Goal: Check status: Check status

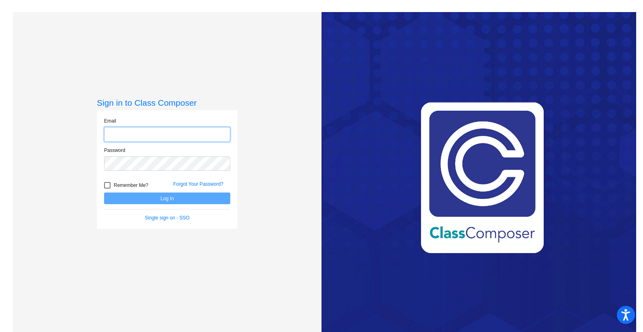
type input "[PERSON_NAME][EMAIL_ADDRESS][PERSON_NAME][DOMAIN_NAME]"
click at [151, 199] on button "Log In" at bounding box center [167, 199] width 126 height 12
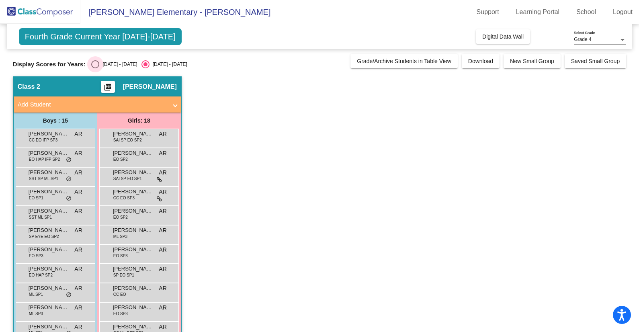
click at [103, 61] on div "[DATE] - [DATE]" at bounding box center [118, 64] width 38 height 7
click at [95, 68] on input "[DATE] - [DATE]" at bounding box center [95, 68] width 0 height 0
radio input "true"
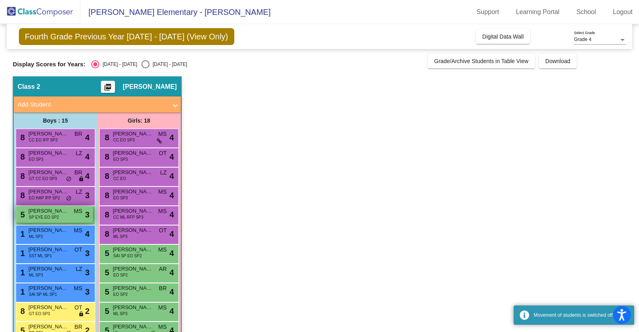
scroll to position [157, 0]
